Goal: Task Accomplishment & Management: Manage account settings

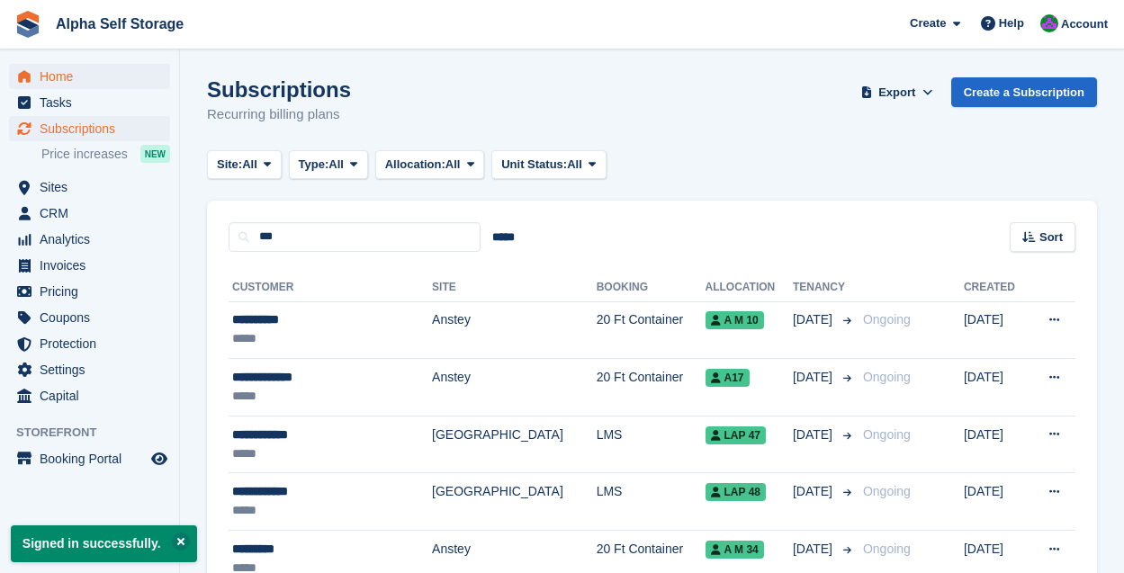
click at [73, 84] on span "Home" at bounding box center [94, 76] width 108 height 25
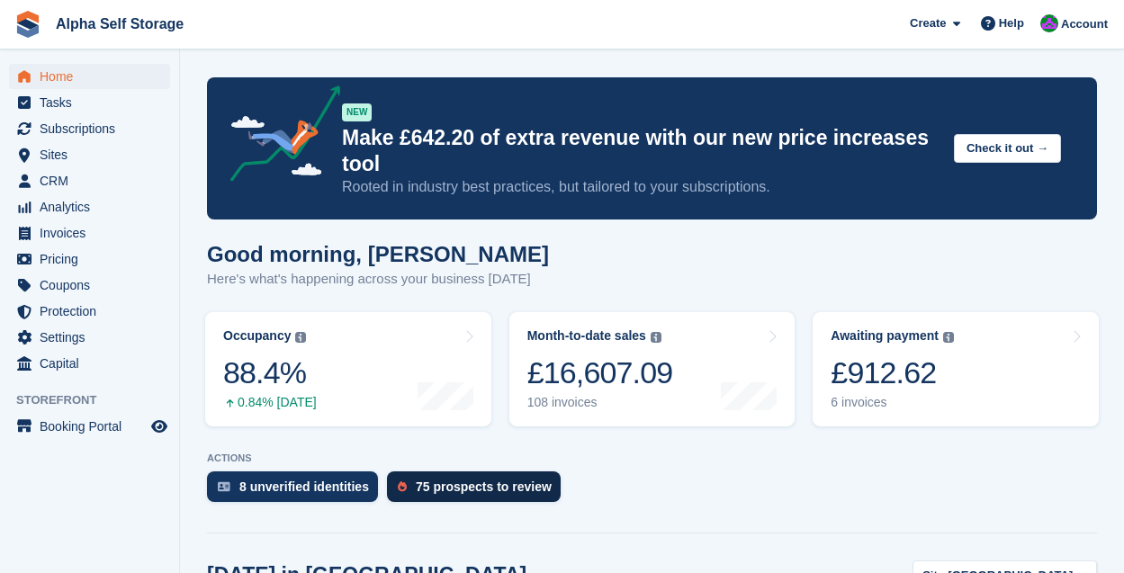
click at [491, 477] on div "75 prospects to review" at bounding box center [474, 487] width 174 height 31
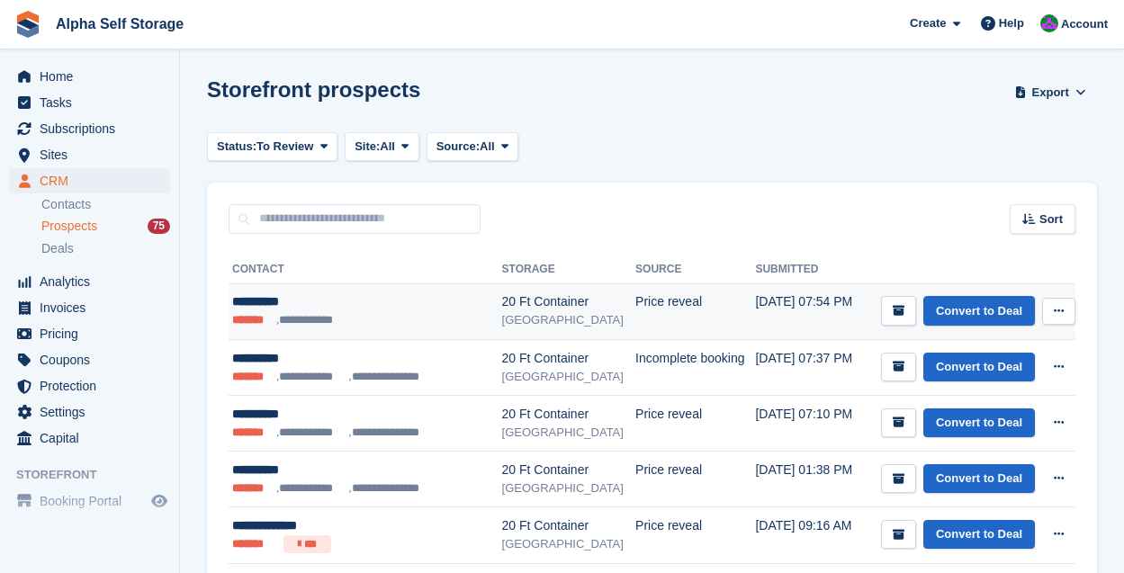
click at [551, 312] on div "[GEOGRAPHIC_DATA]" at bounding box center [569, 320] width 134 height 18
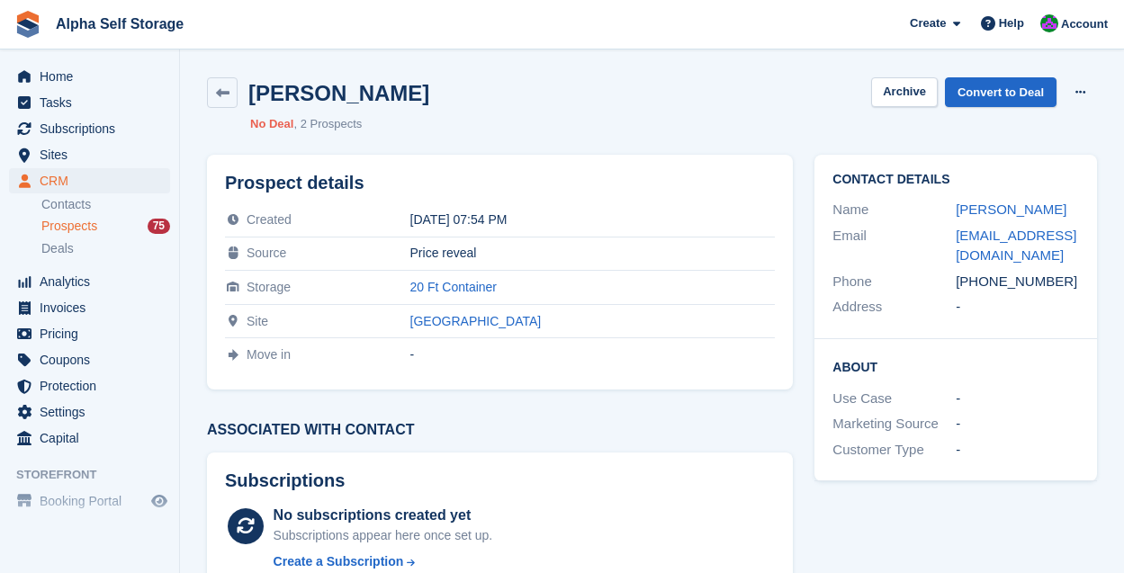
drag, startPoint x: 954, startPoint y: 281, endPoint x: 1093, endPoint y: 290, distance: 138.9
click at [1093, 290] on div "Contact Details Name [PERSON_NAME] Email [EMAIL_ADDRESS][DOMAIN_NAME] Phone [PH…" at bounding box center [955, 247] width 283 height 184
